Goal: Task Accomplishment & Management: Use online tool/utility

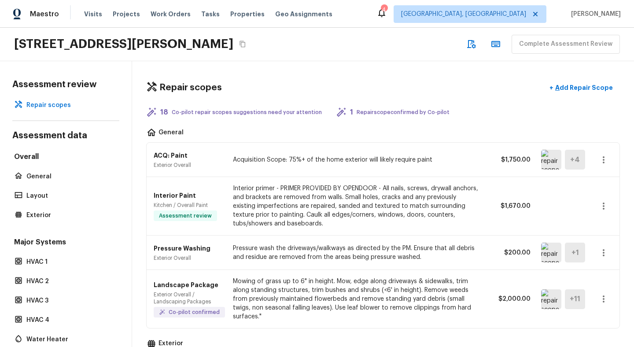
click at [605, 160] on icon "button" at bounding box center [603, 160] width 11 height 11
click at [607, 130] on div at bounding box center [317, 173] width 634 height 347
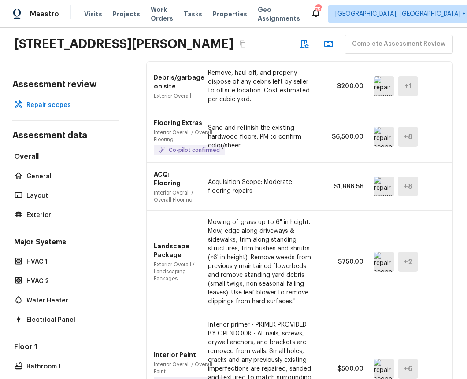
scroll to position [191, 0]
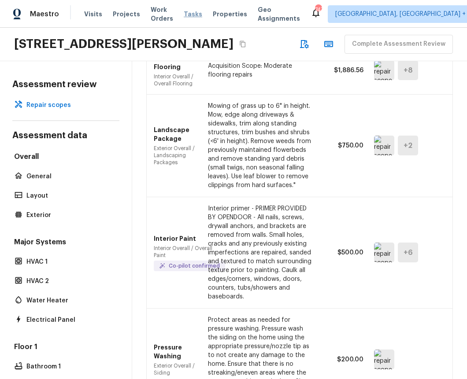
click at [195, 13] on span "Tasks" at bounding box center [193, 14] width 18 height 6
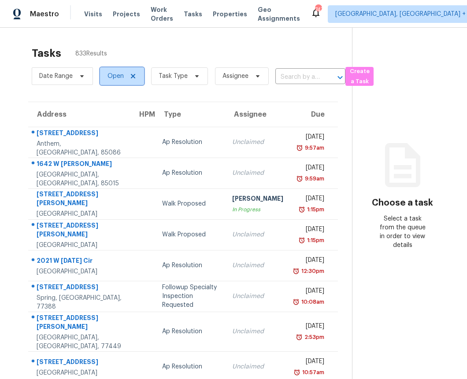
click at [110, 70] on span "Open" at bounding box center [122, 76] width 44 height 18
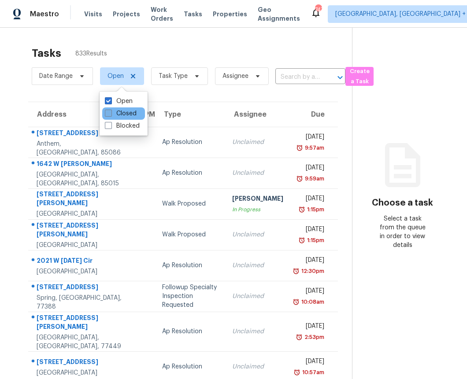
click at [131, 113] on label "Closed" at bounding box center [121, 113] width 32 height 9
click at [111, 113] on input "Closed" at bounding box center [108, 112] width 6 height 6
checkbox input "true"
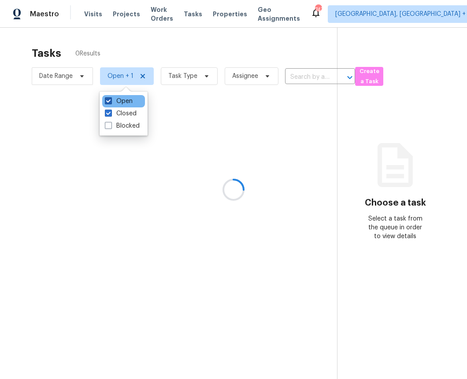
click at [114, 101] on label "Open" at bounding box center [119, 101] width 28 height 9
click at [111, 101] on input "Open" at bounding box center [108, 100] width 6 height 6
click at [115, 100] on label "Open" at bounding box center [119, 101] width 28 height 9
click at [111, 100] on input "Open" at bounding box center [108, 100] width 6 height 6
checkbox input "true"
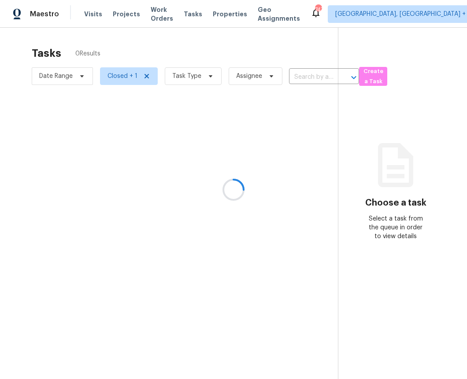
click at [134, 53] on div at bounding box center [233, 189] width 467 height 379
click at [183, 73] on div at bounding box center [233, 189] width 467 height 379
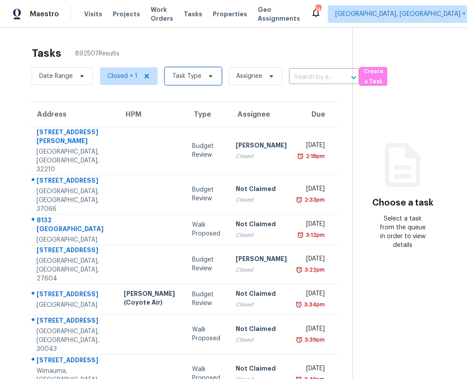
click at [191, 75] on span "Task Type" at bounding box center [186, 76] width 29 height 9
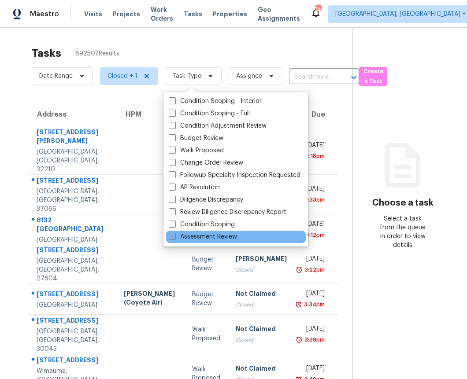
click at [190, 236] on label "Assessment Review" at bounding box center [203, 237] width 68 height 9
click at [174, 236] on input "Assessment Review" at bounding box center [172, 236] width 6 height 6
checkbox input "true"
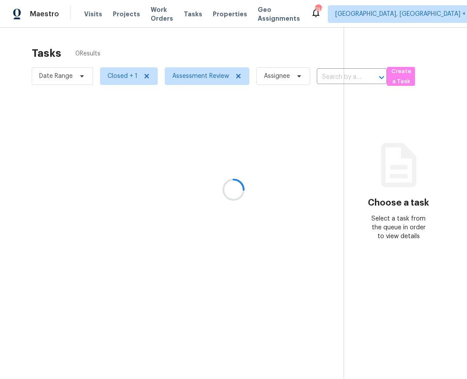
click at [174, 57] on div at bounding box center [233, 189] width 467 height 379
